Goal: Task Accomplishment & Management: Manage account settings

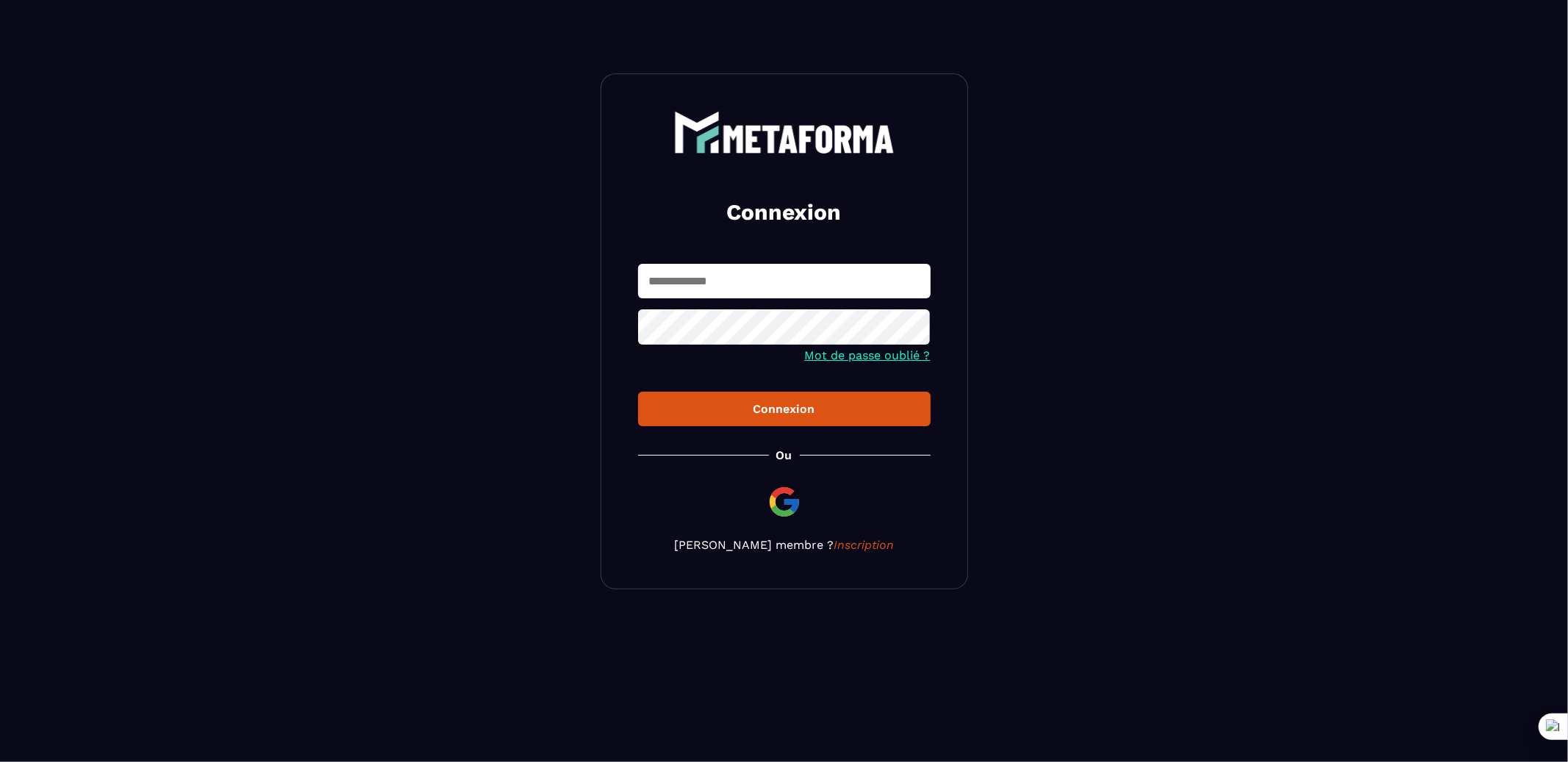
click at [693, 278] on input "text" at bounding box center [784, 281] width 292 height 35
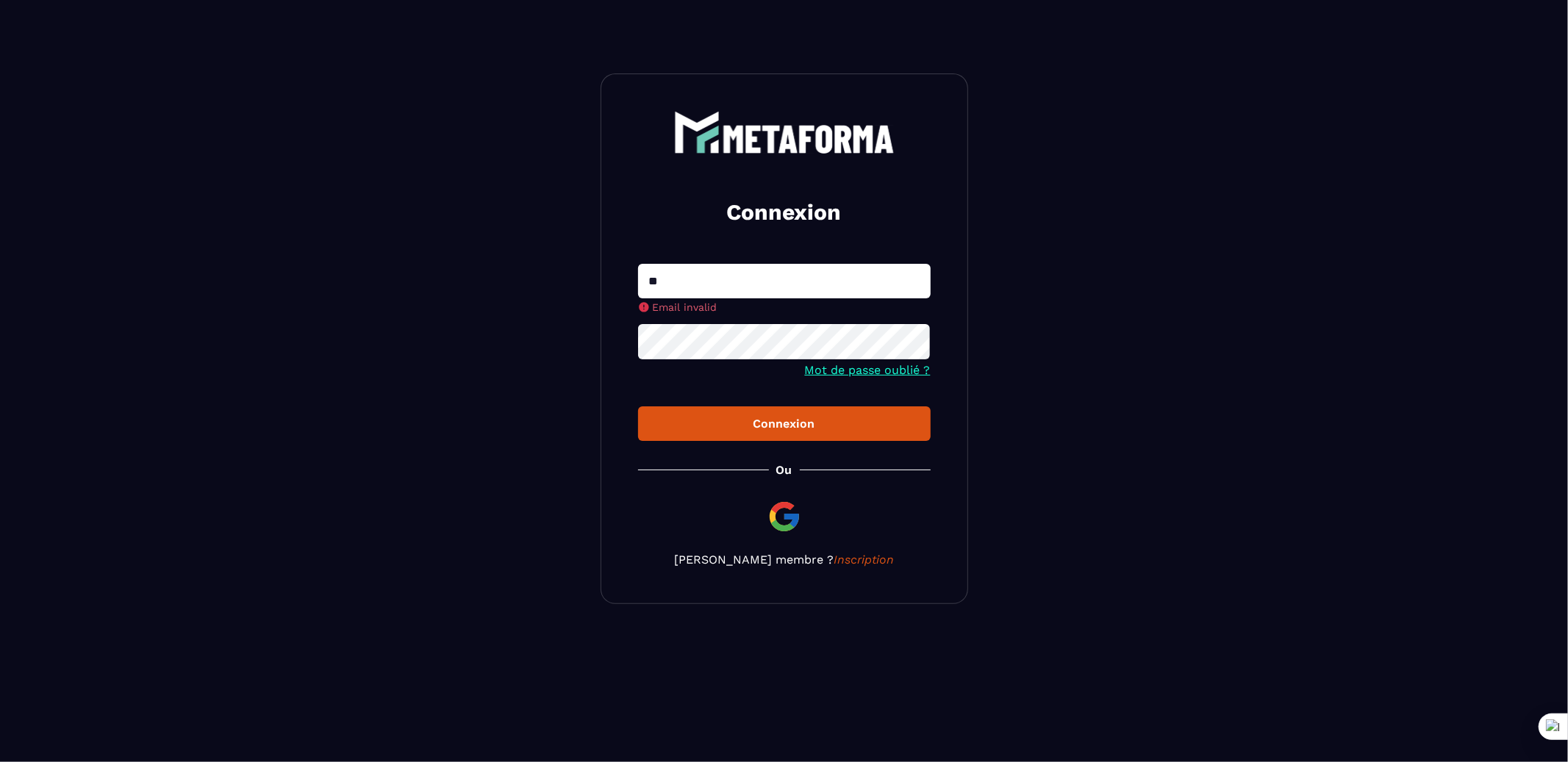
type input "**********"
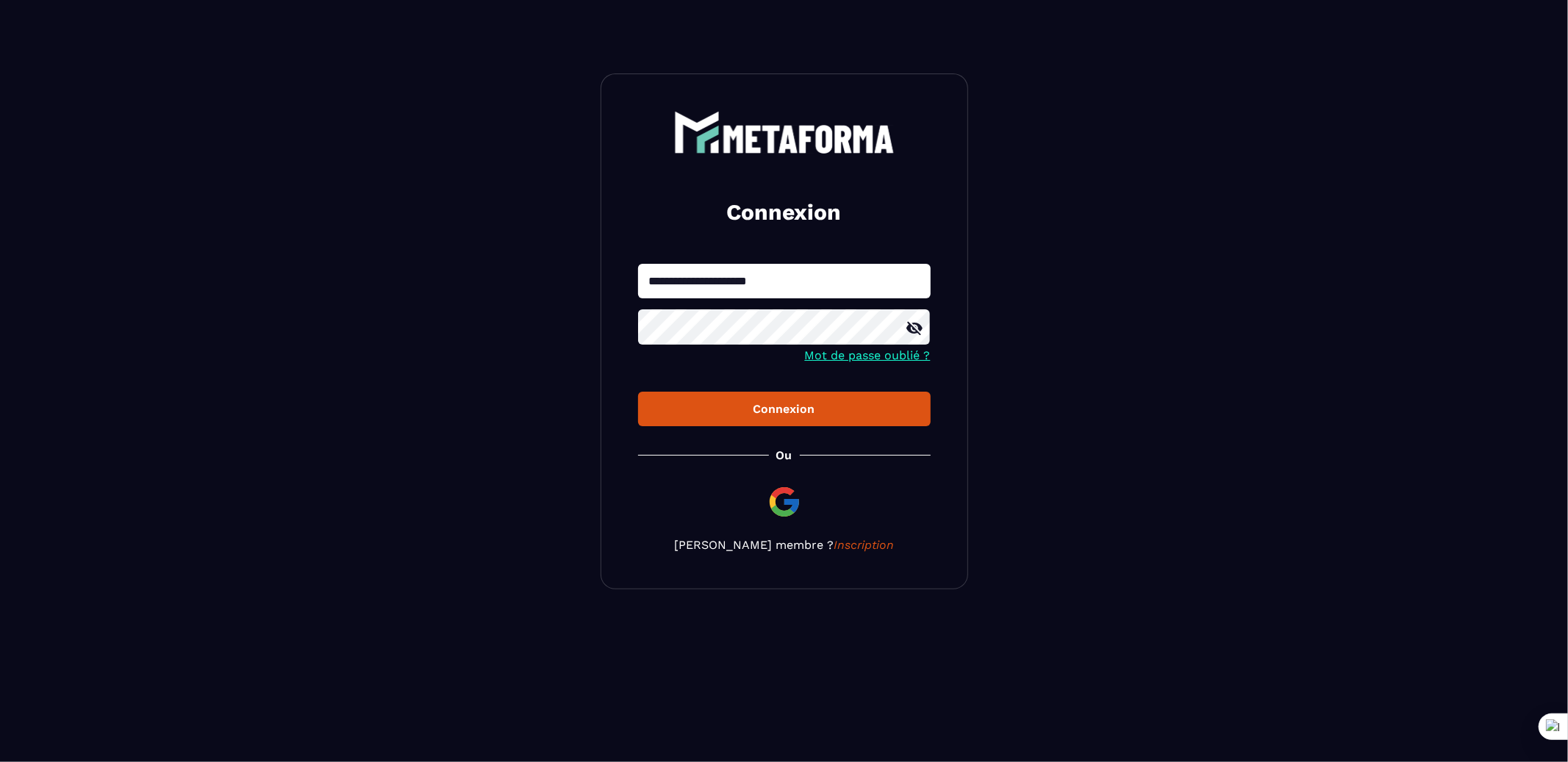
click at [638, 391] on button "Connexion" at bounding box center [784, 409] width 292 height 35
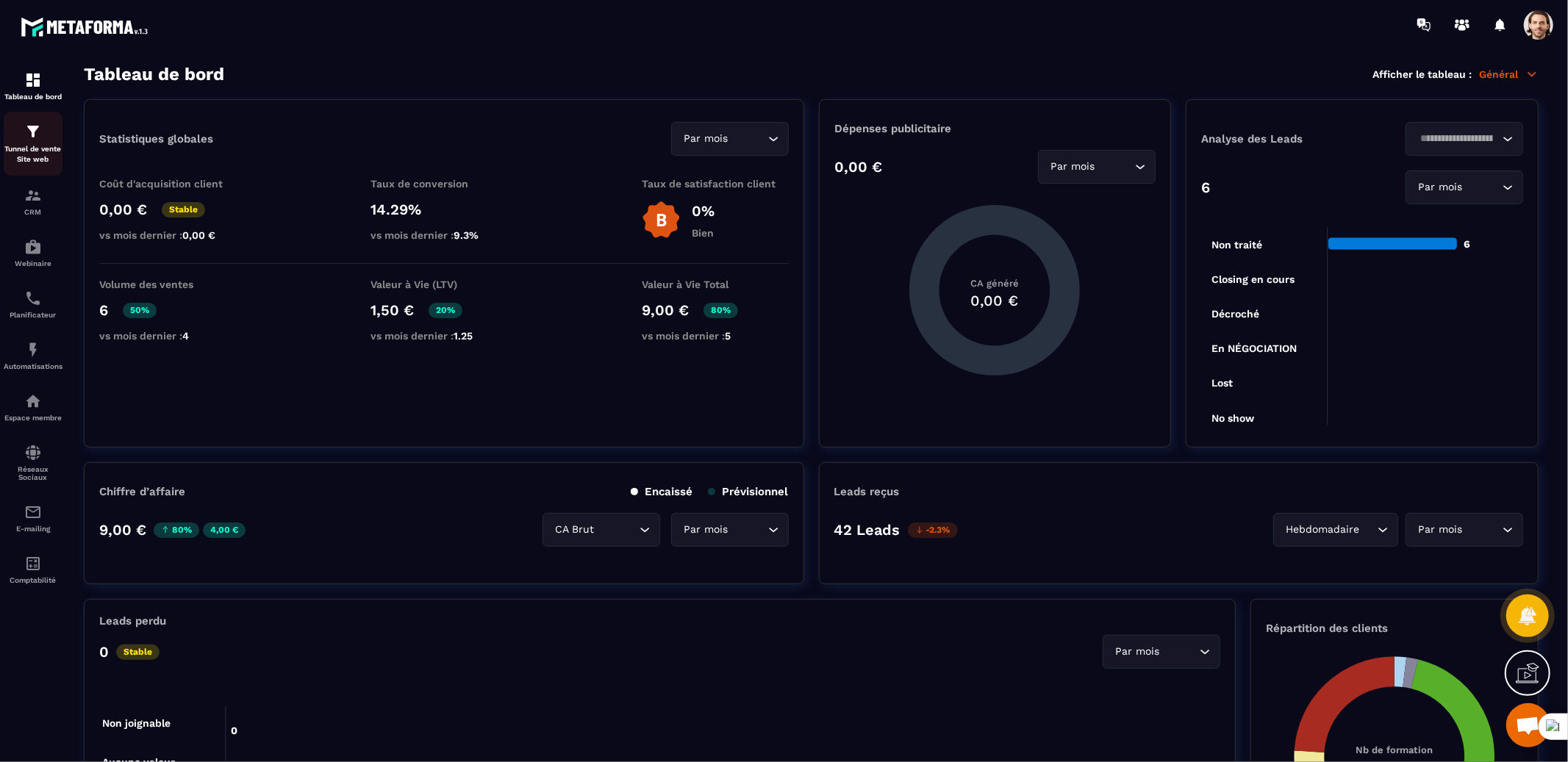
click at [34, 146] on p "Tunnel de vente Site web" at bounding box center [32, 154] width 59 height 21
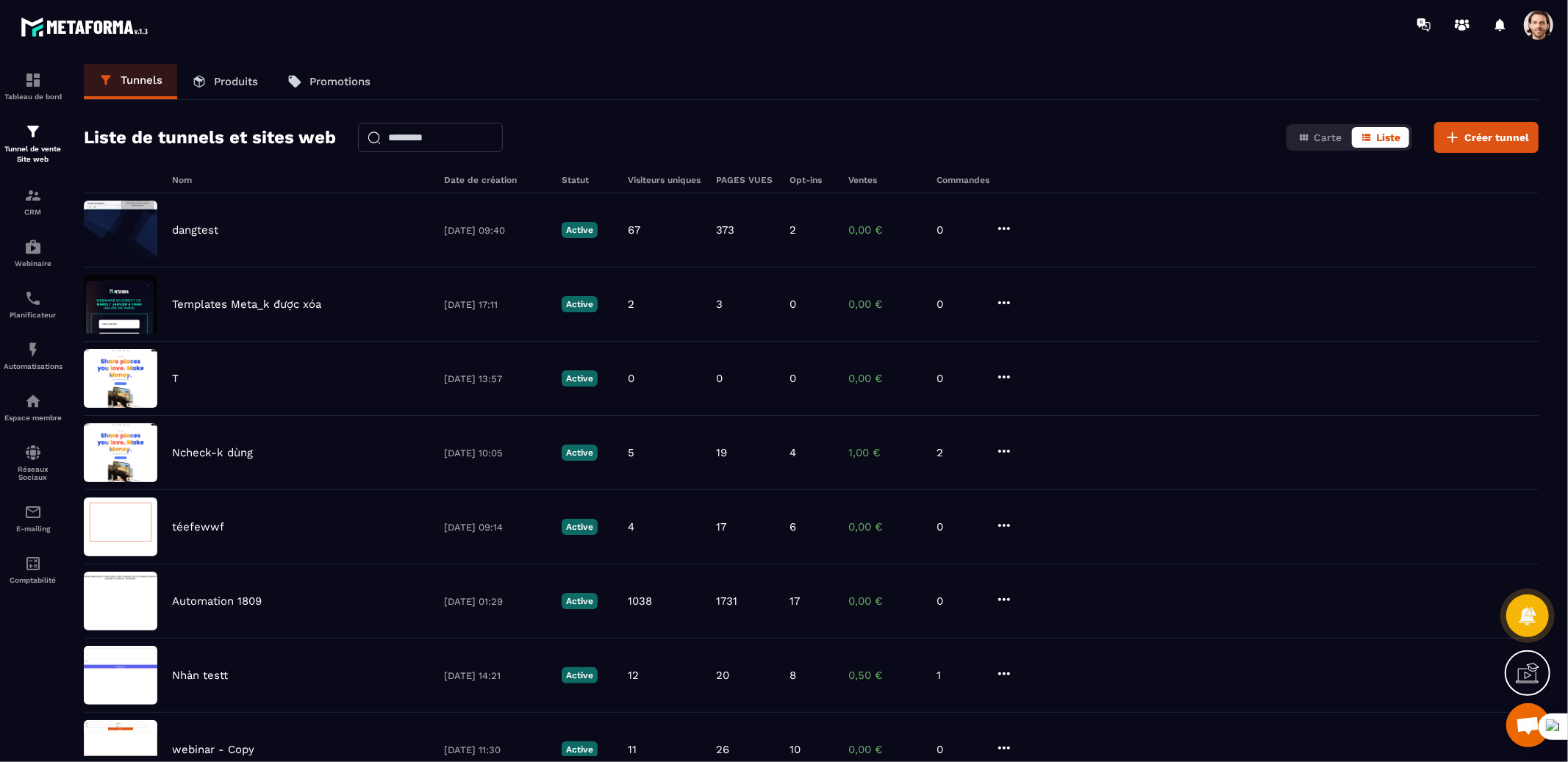
click at [219, 95] on link "Produits" at bounding box center [224, 81] width 95 height 36
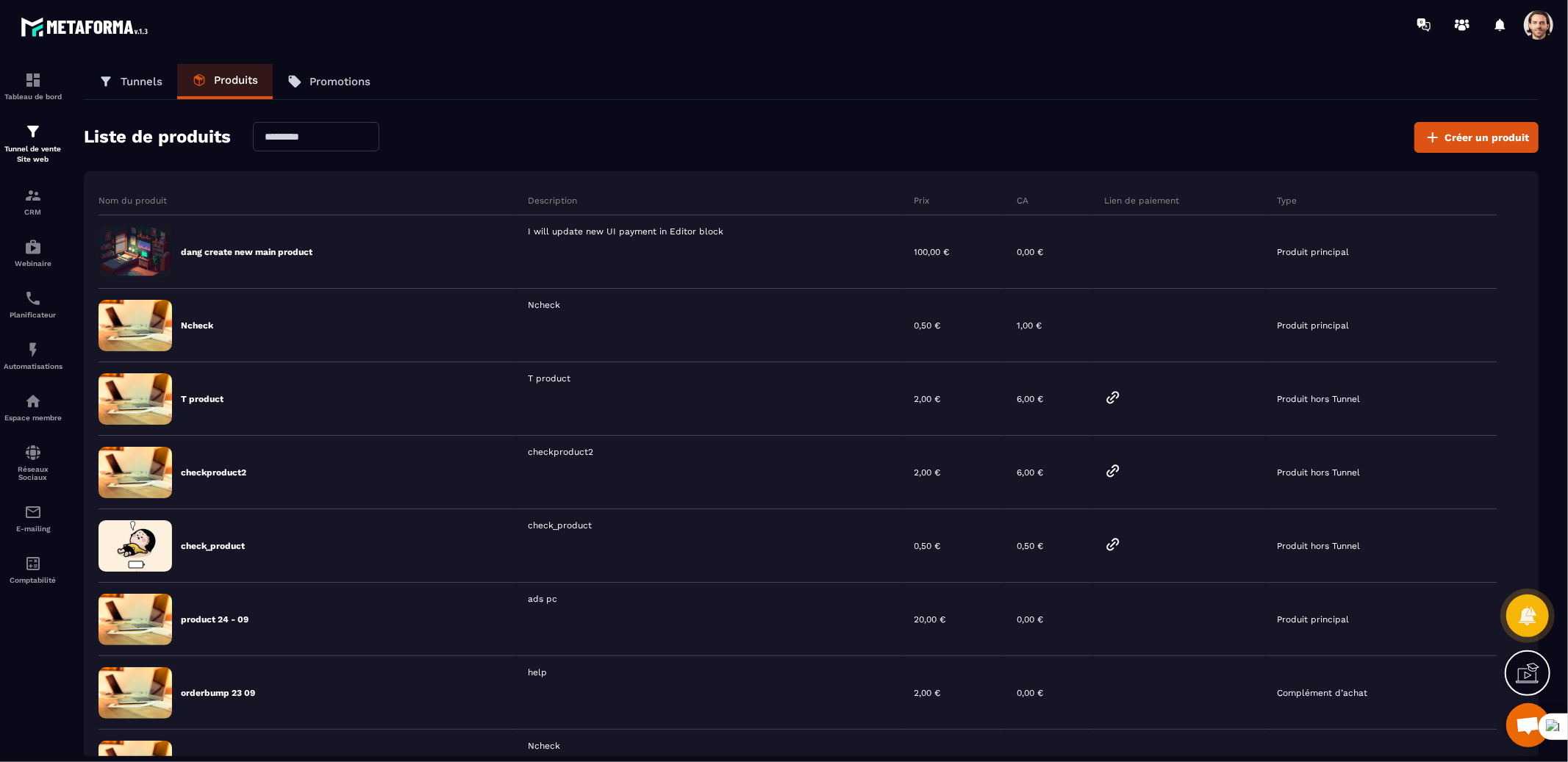
click at [1531, 26] on span at bounding box center [1538, 25] width 30 height 30
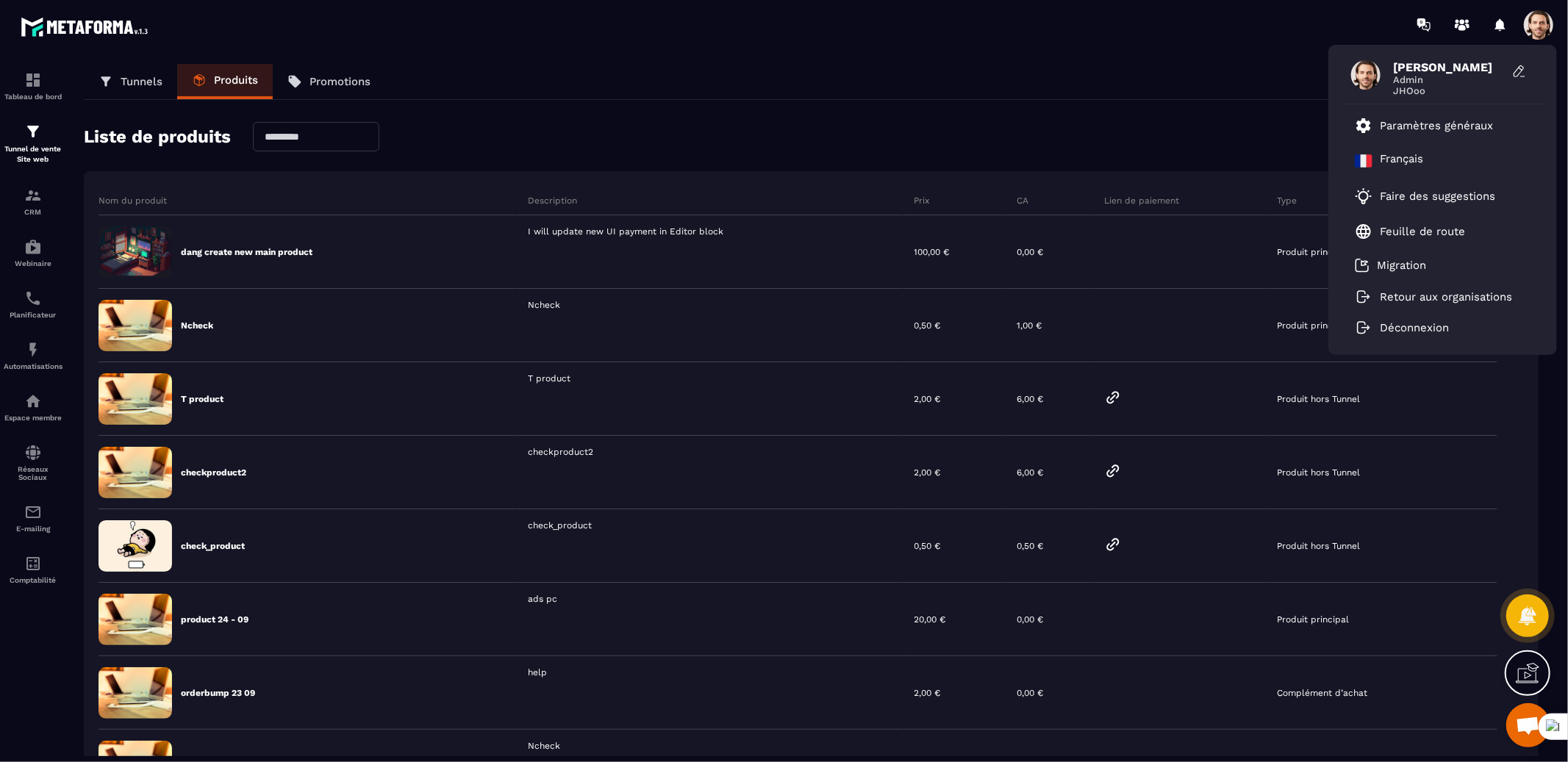
click at [1127, 143] on div "Liste de produits Créer un produit" at bounding box center [810, 137] width 1455 height 31
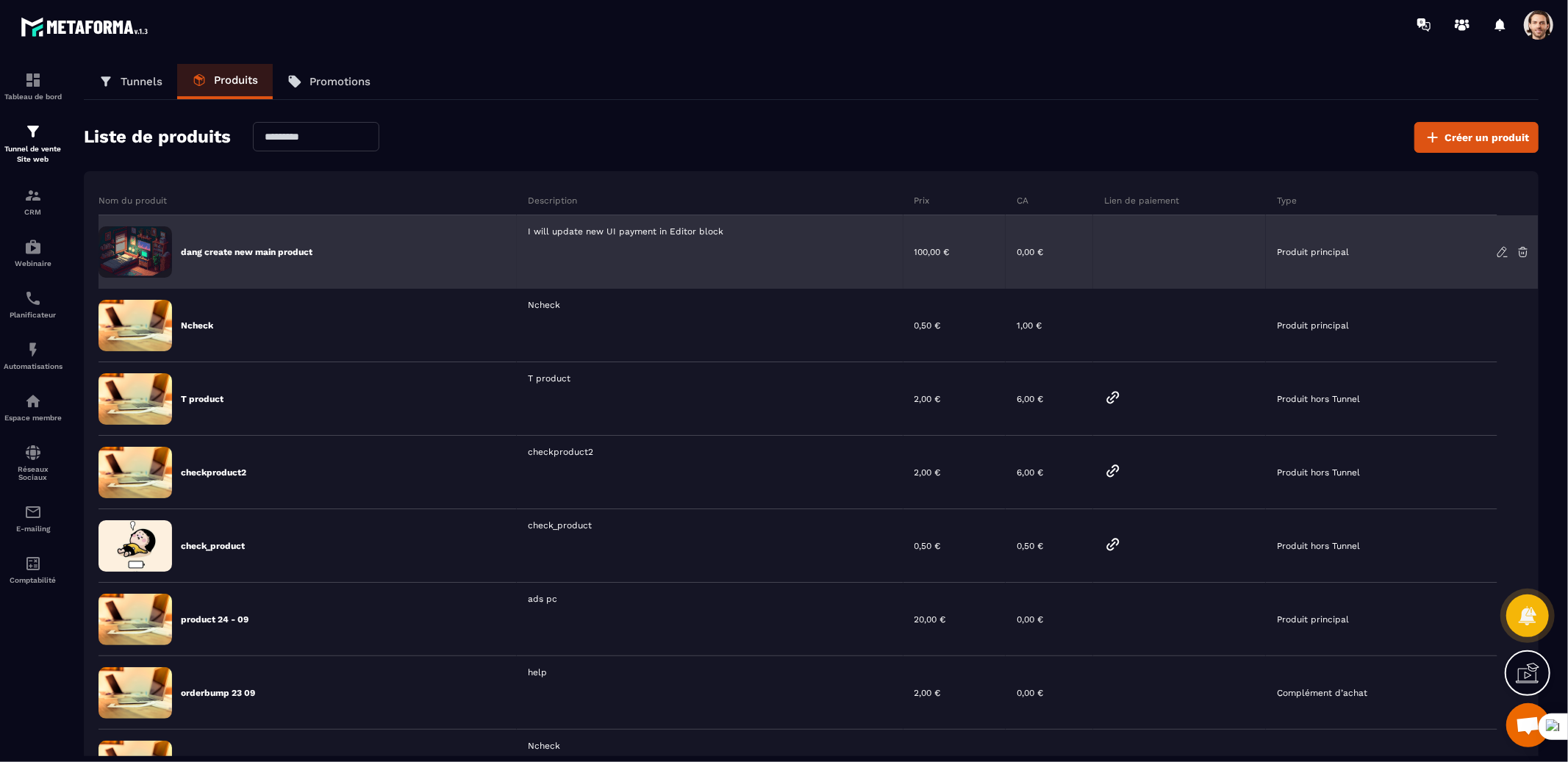
click at [1499, 250] on icon at bounding box center [1501, 252] width 9 height 10
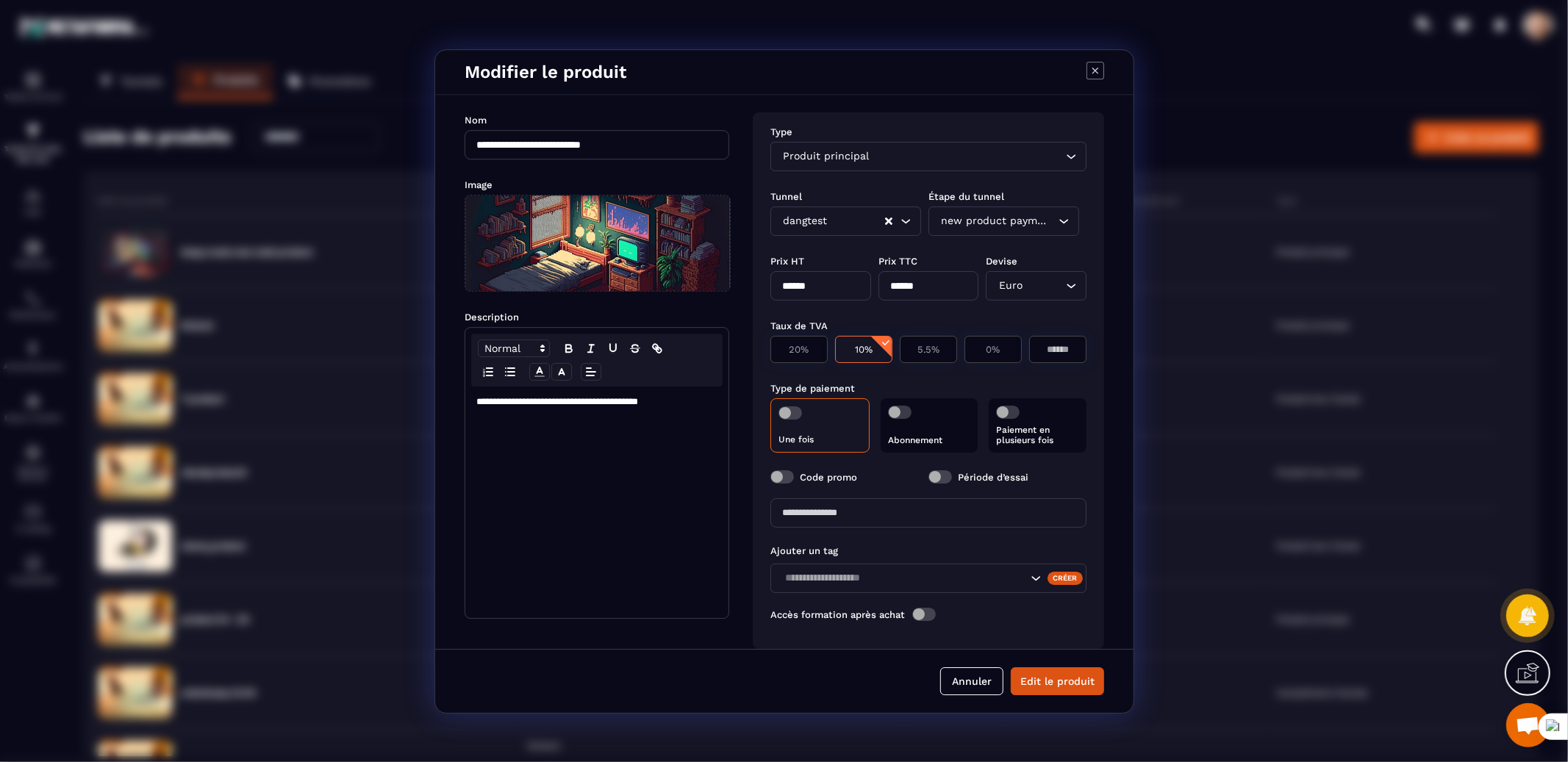
click at [1095, 76] on icon "Modal window" at bounding box center [1094, 70] width 17 height 17
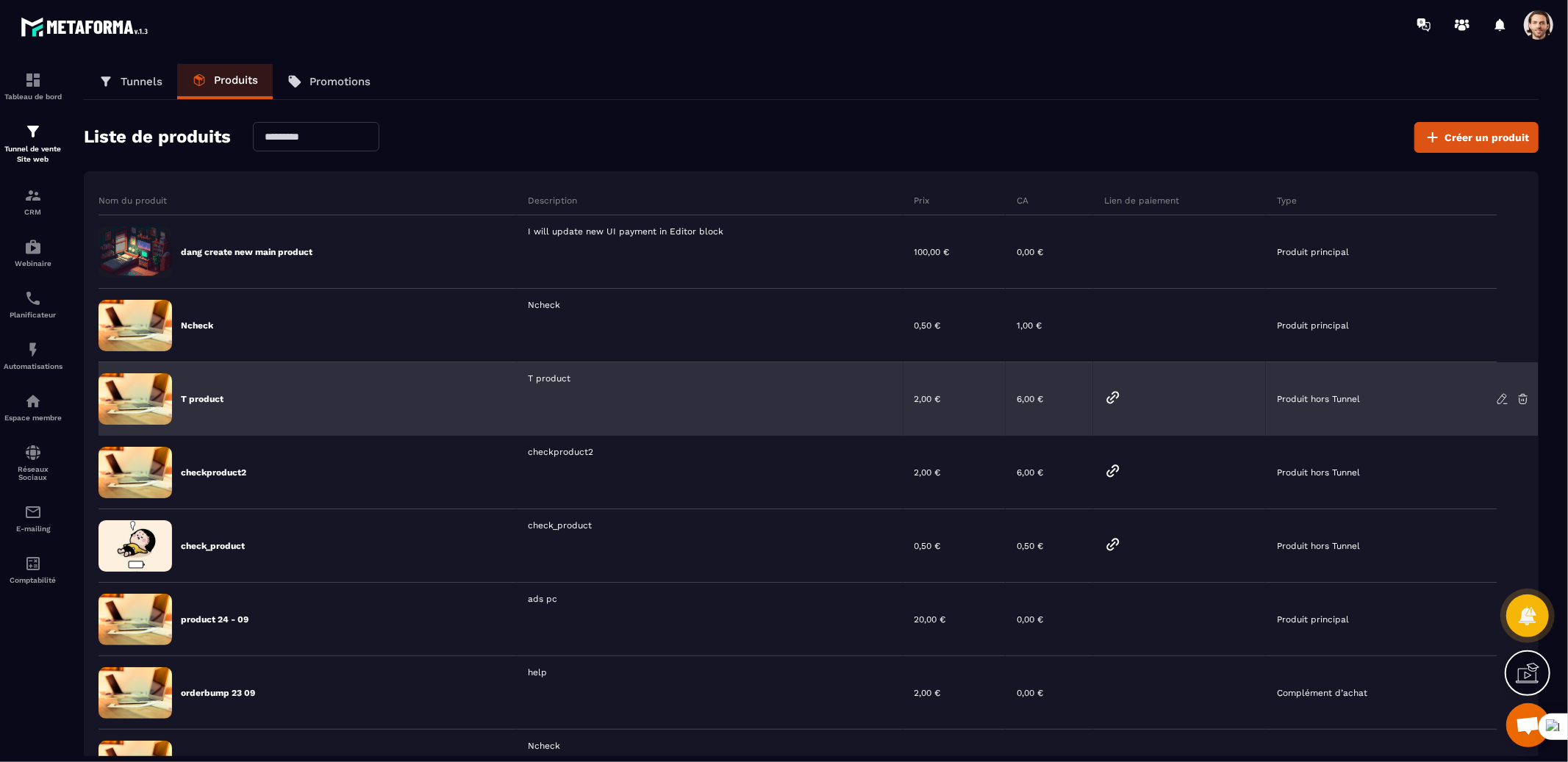
click at [1116, 397] on icon at bounding box center [1112, 396] width 11 height 11
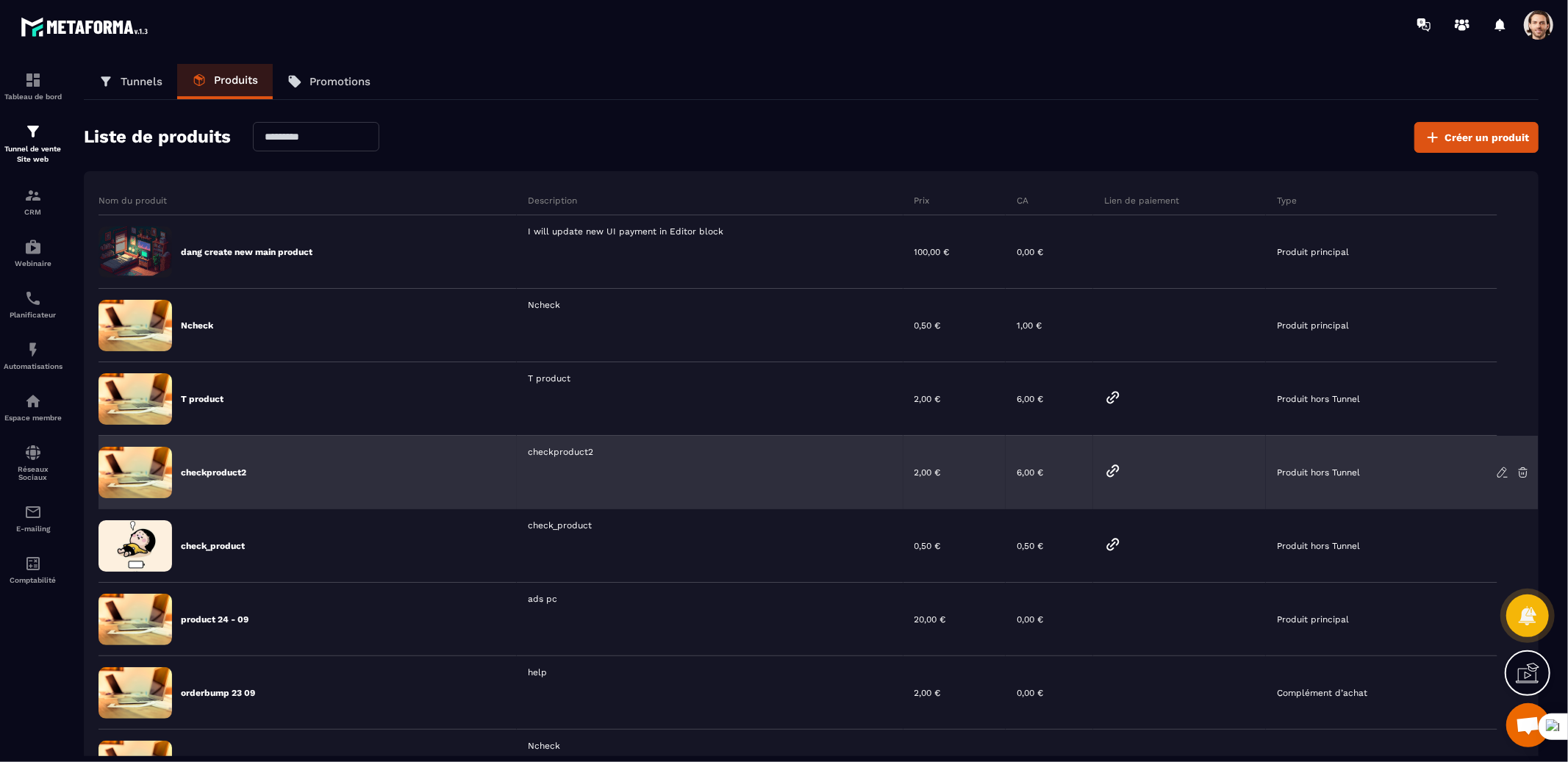
click at [1115, 469] on icon at bounding box center [1112, 470] width 17 height 17
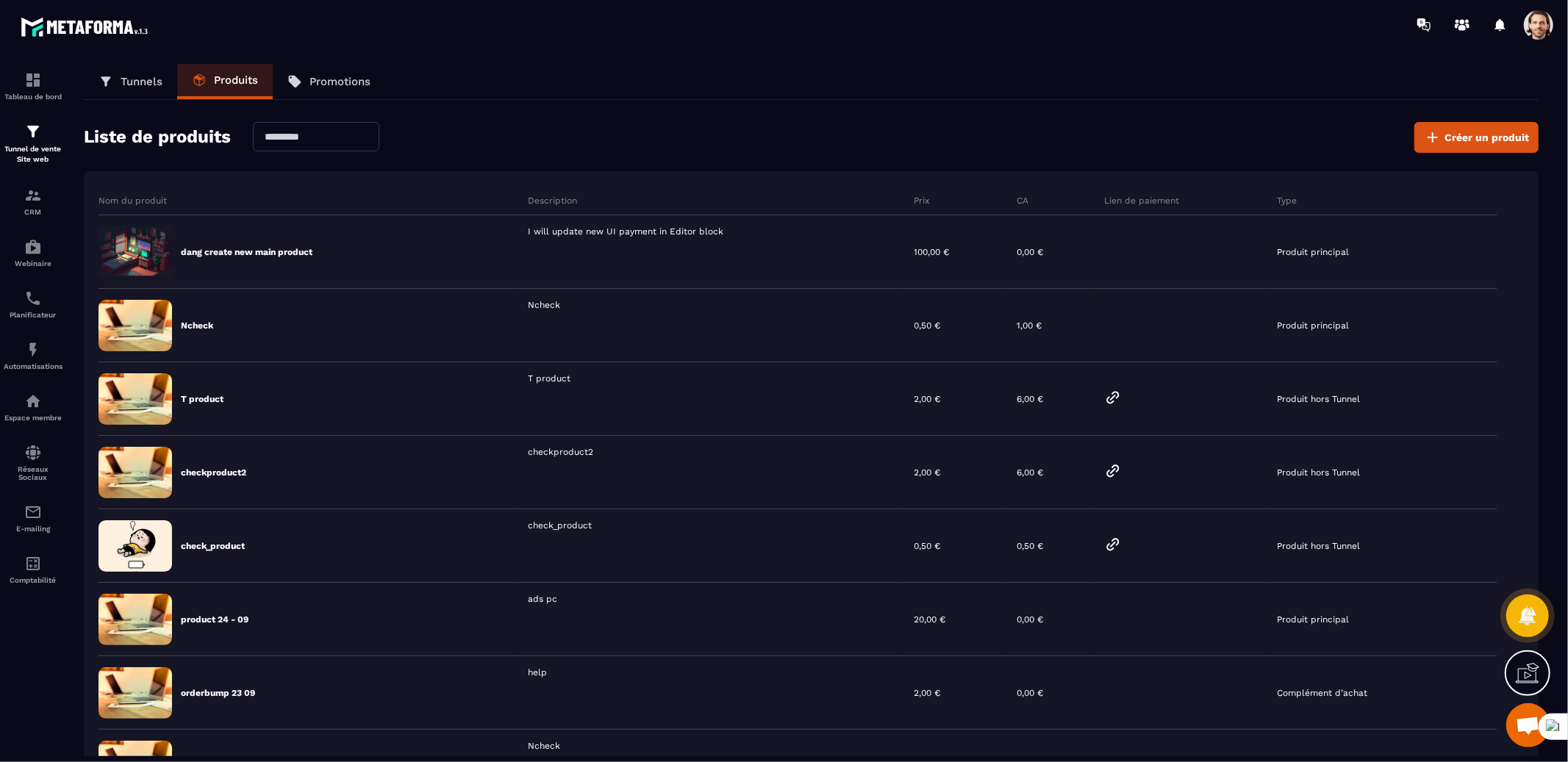
click at [1532, 31] on span at bounding box center [1538, 25] width 30 height 30
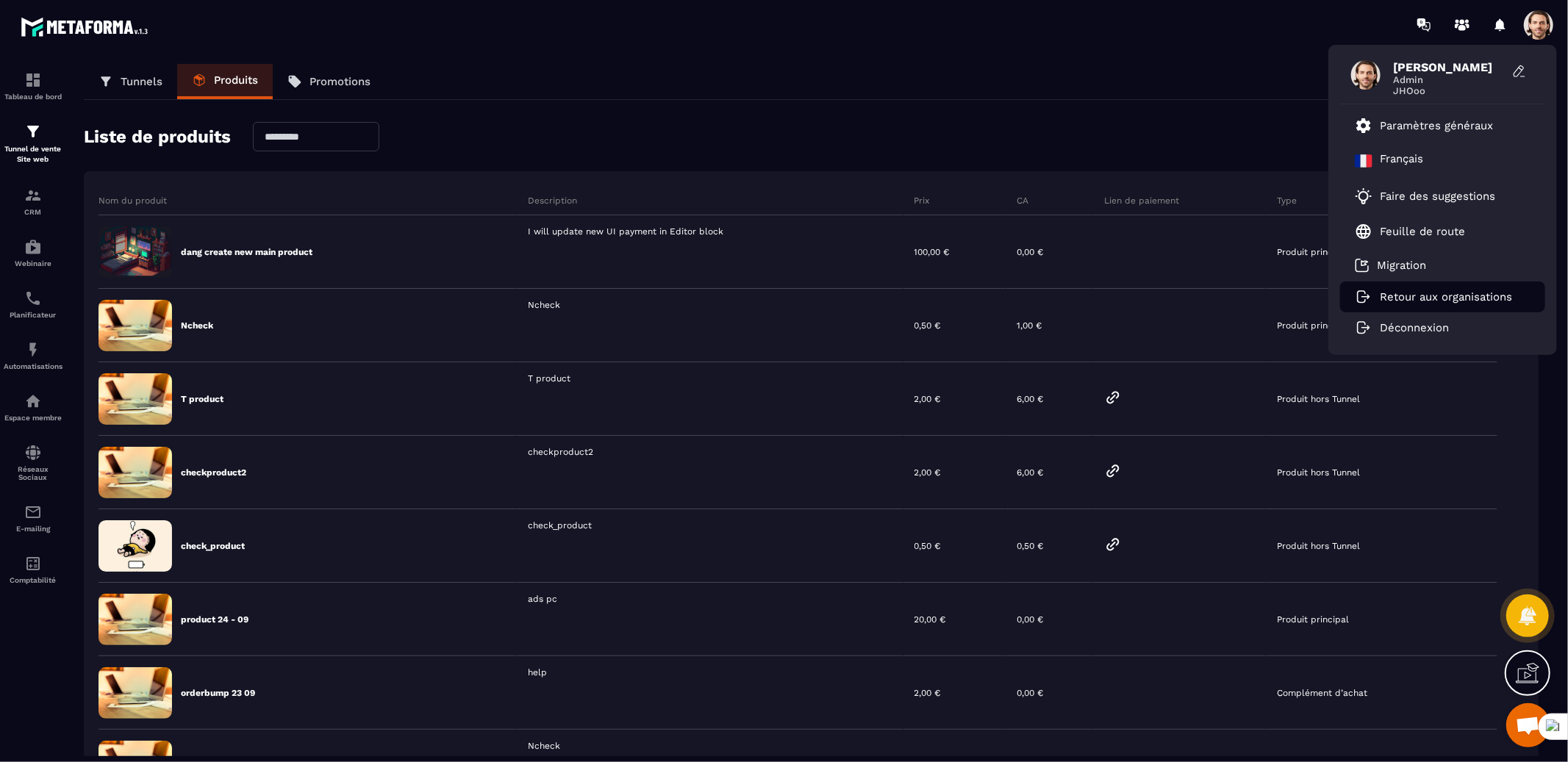
click at [1388, 297] on p "Retour aux organisations" at bounding box center [1445, 297] width 132 height 13
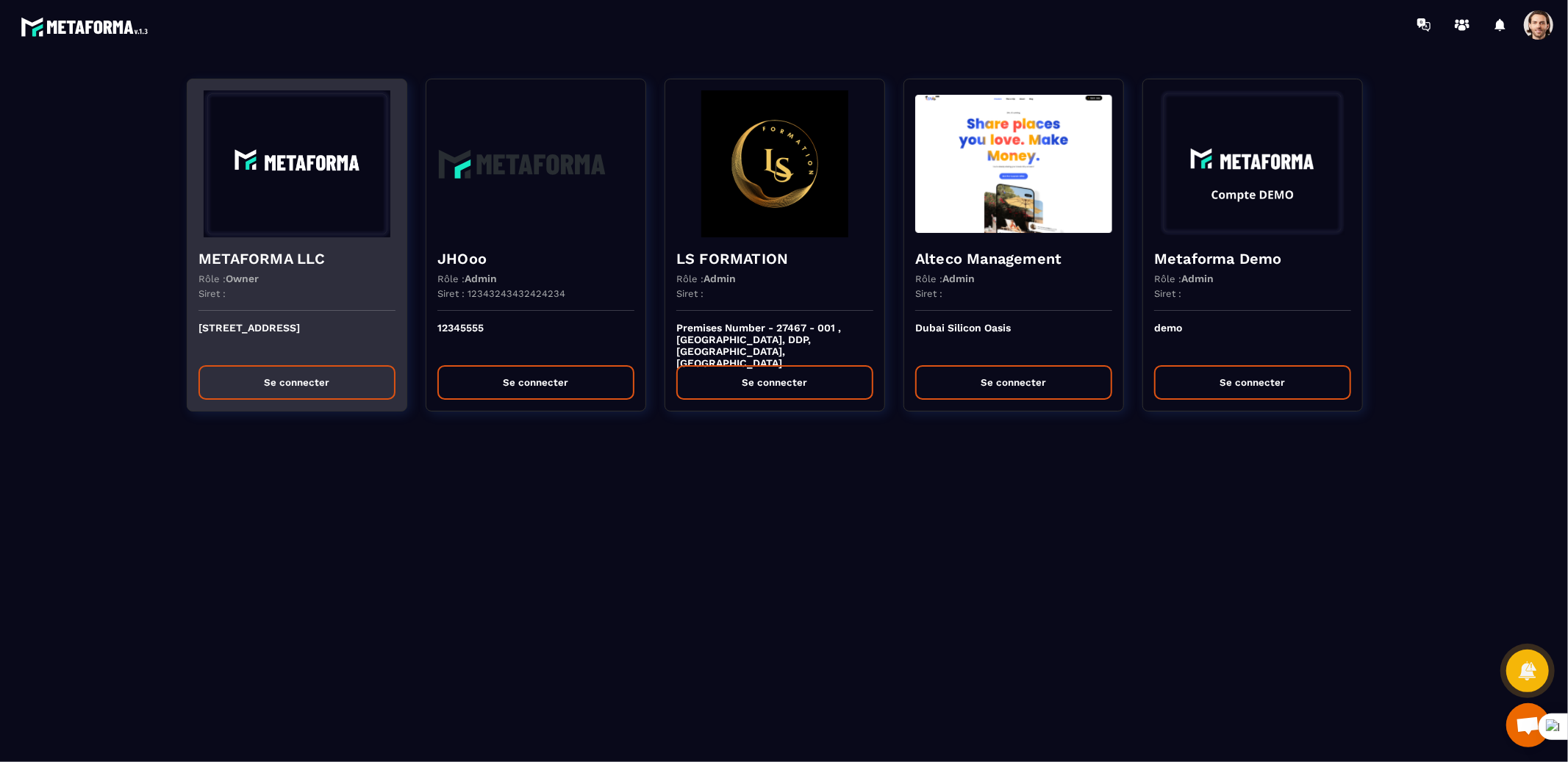
click at [289, 246] on div "METAFORMA LLC Rôle : Owner Siret :" at bounding box center [296, 274] width 219 height 74
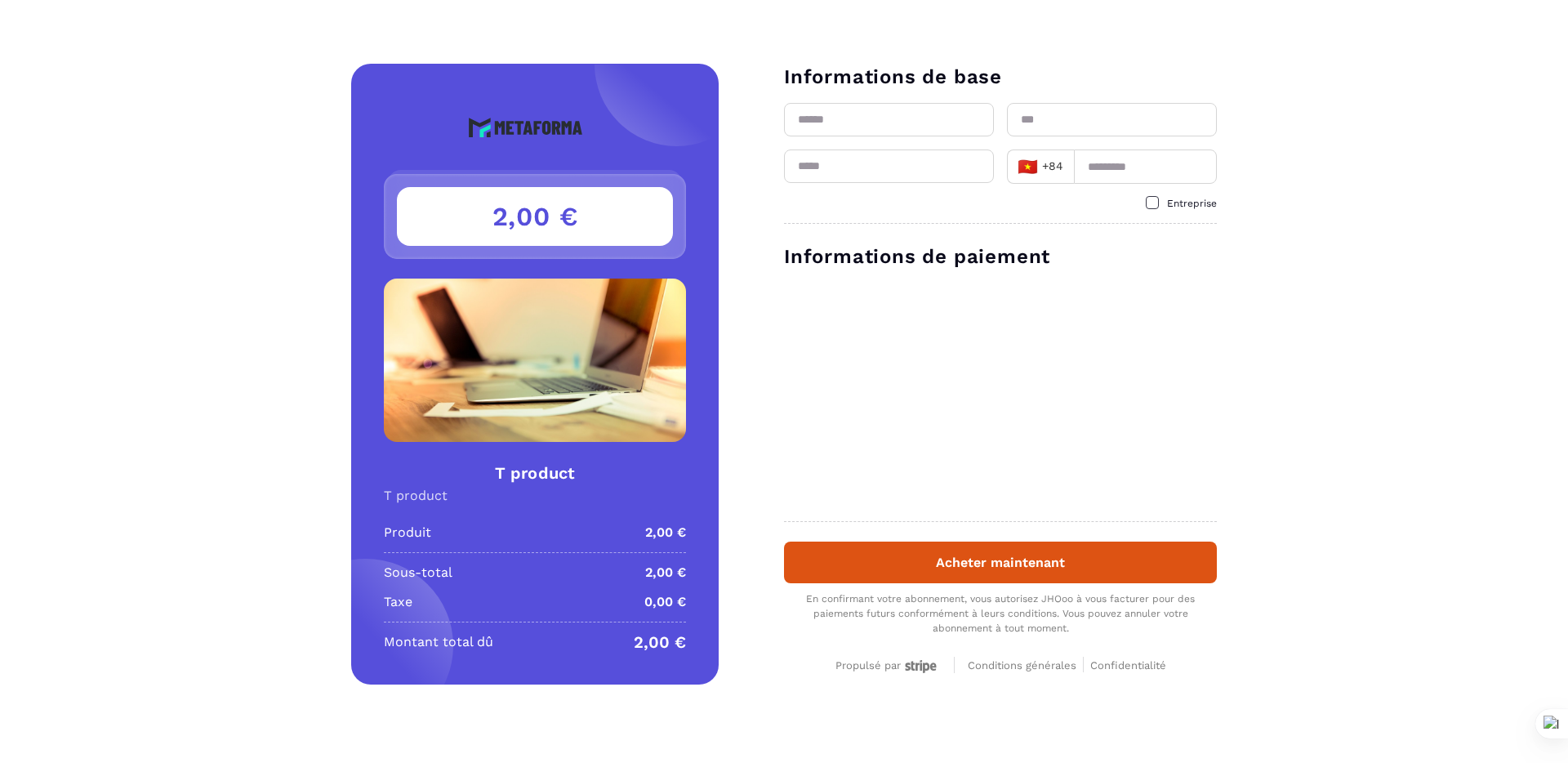
click at [1256, 260] on div "Détails T product Prix 2,00 € 2,00 € T product T product Produit 2,00 € Sous-to…" at bounding box center [784, 381] width 1568 height 636
